Goal: Information Seeking & Learning: Learn about a topic

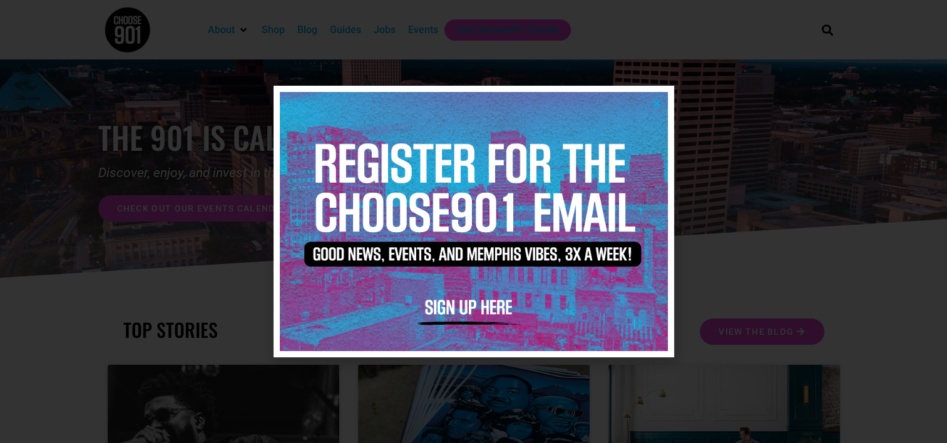
click at [655, 103] on icon "Close" at bounding box center [656, 102] width 9 height 9
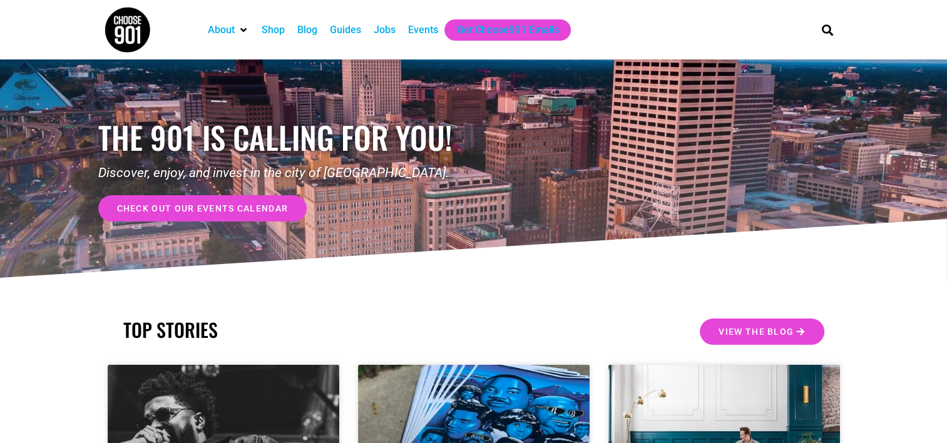
click at [392, 26] on div "Jobs" at bounding box center [385, 30] width 22 height 15
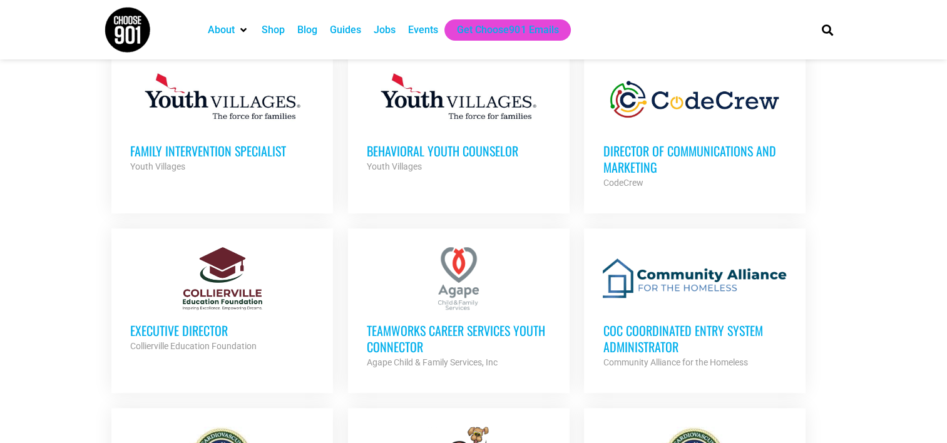
scroll to position [1001, 0]
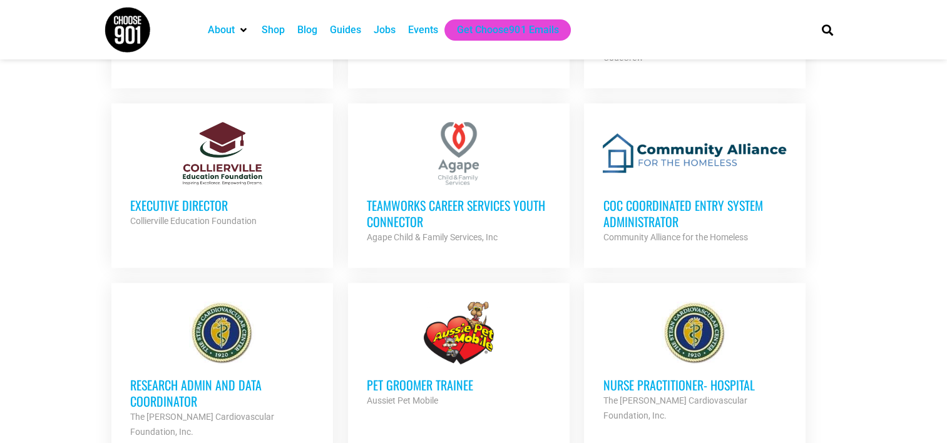
click at [218, 197] on h3 "Executive Director" at bounding box center [222, 205] width 184 height 16
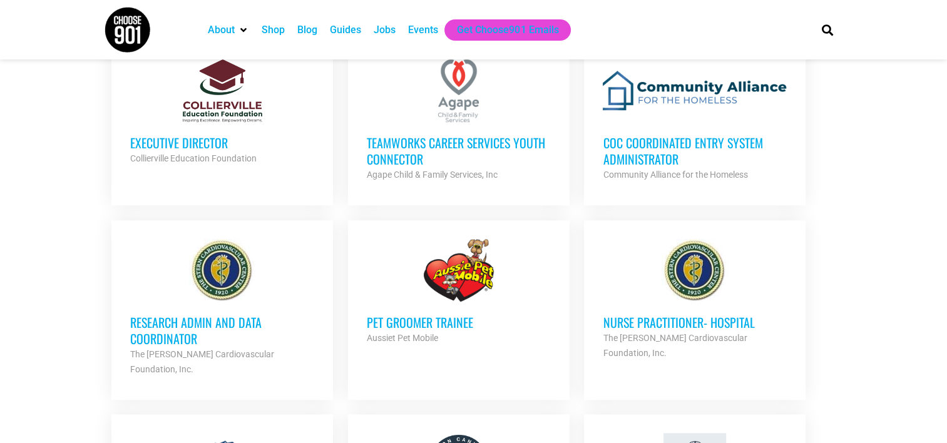
scroll to position [1001, 0]
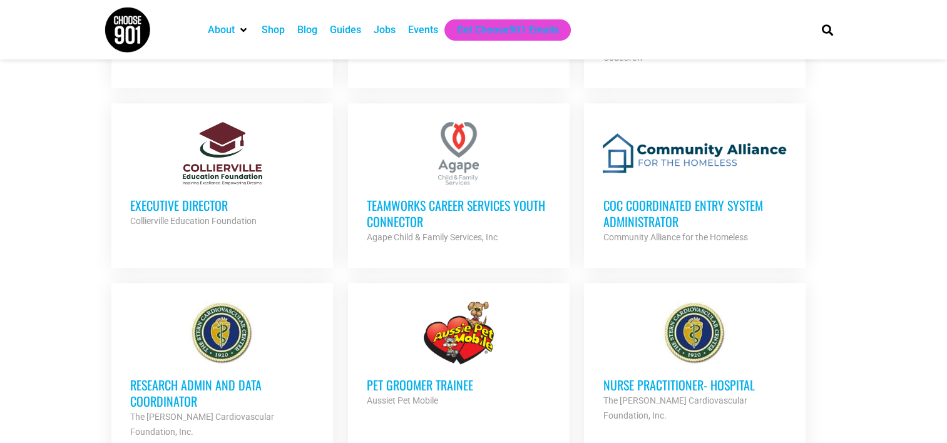
click at [465, 165] on div at bounding box center [459, 153] width 184 height 63
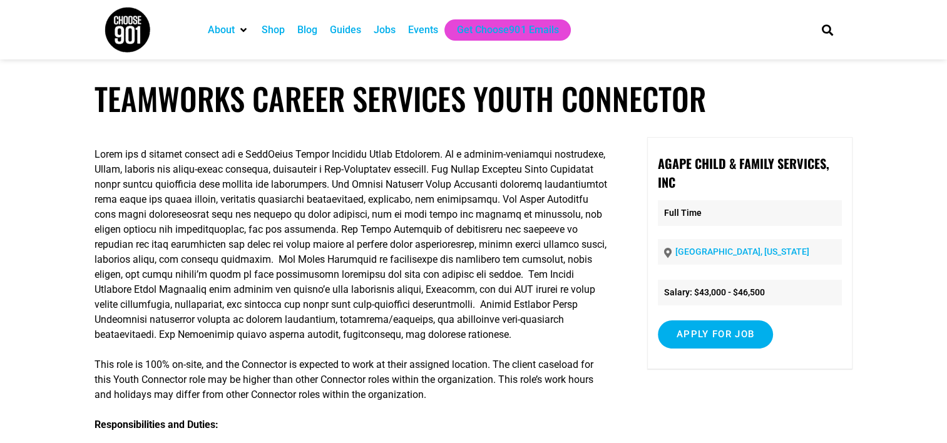
scroll to position [250, 0]
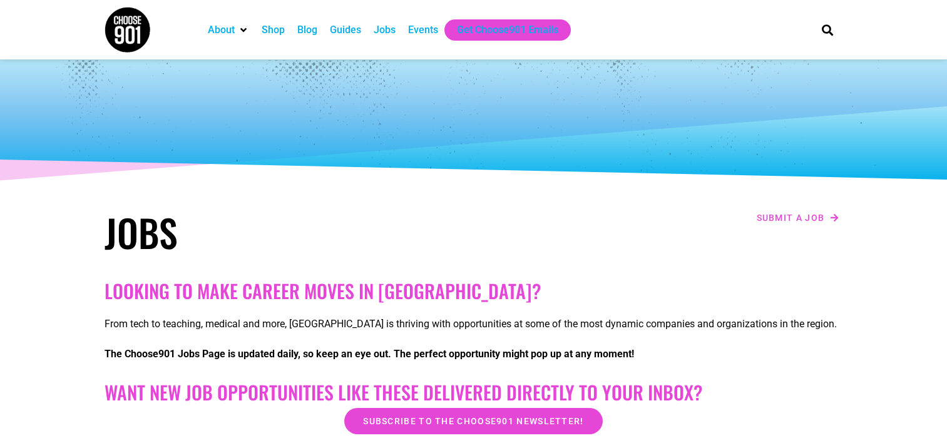
scroll to position [1001, 0]
